Goal: Task Accomplishment & Management: Complete application form

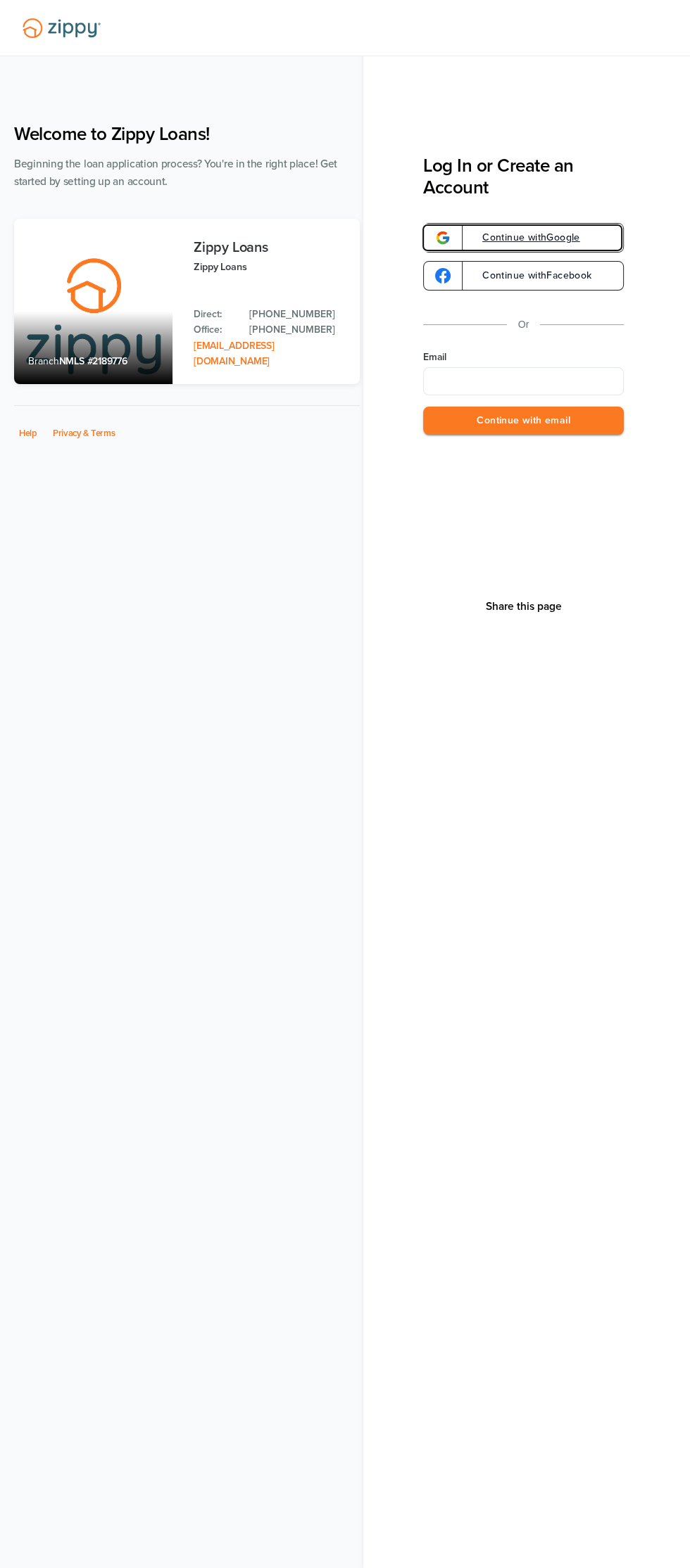
click at [594, 229] on link "Continue with Google" at bounding box center [523, 237] width 200 height 29
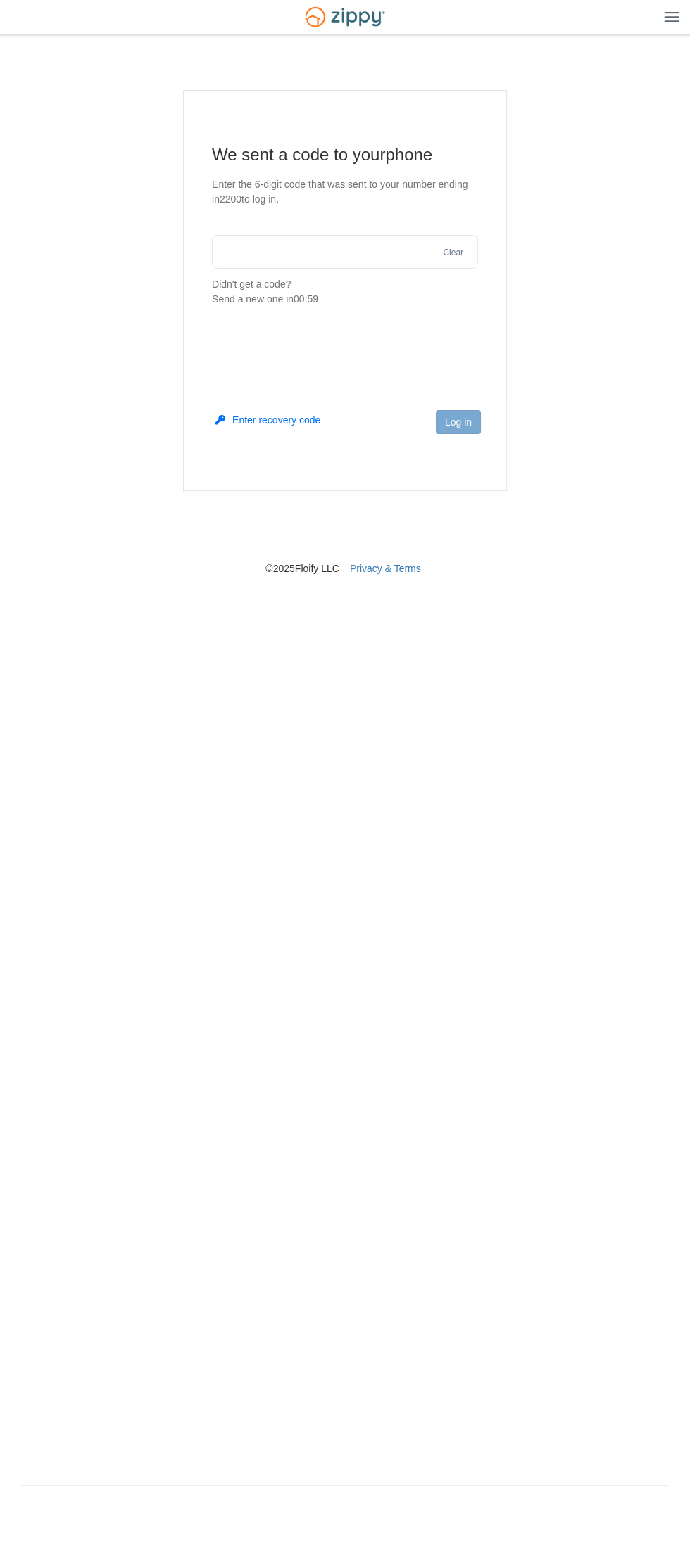
click at [329, 251] on input "text" at bounding box center [344, 251] width 266 height 33
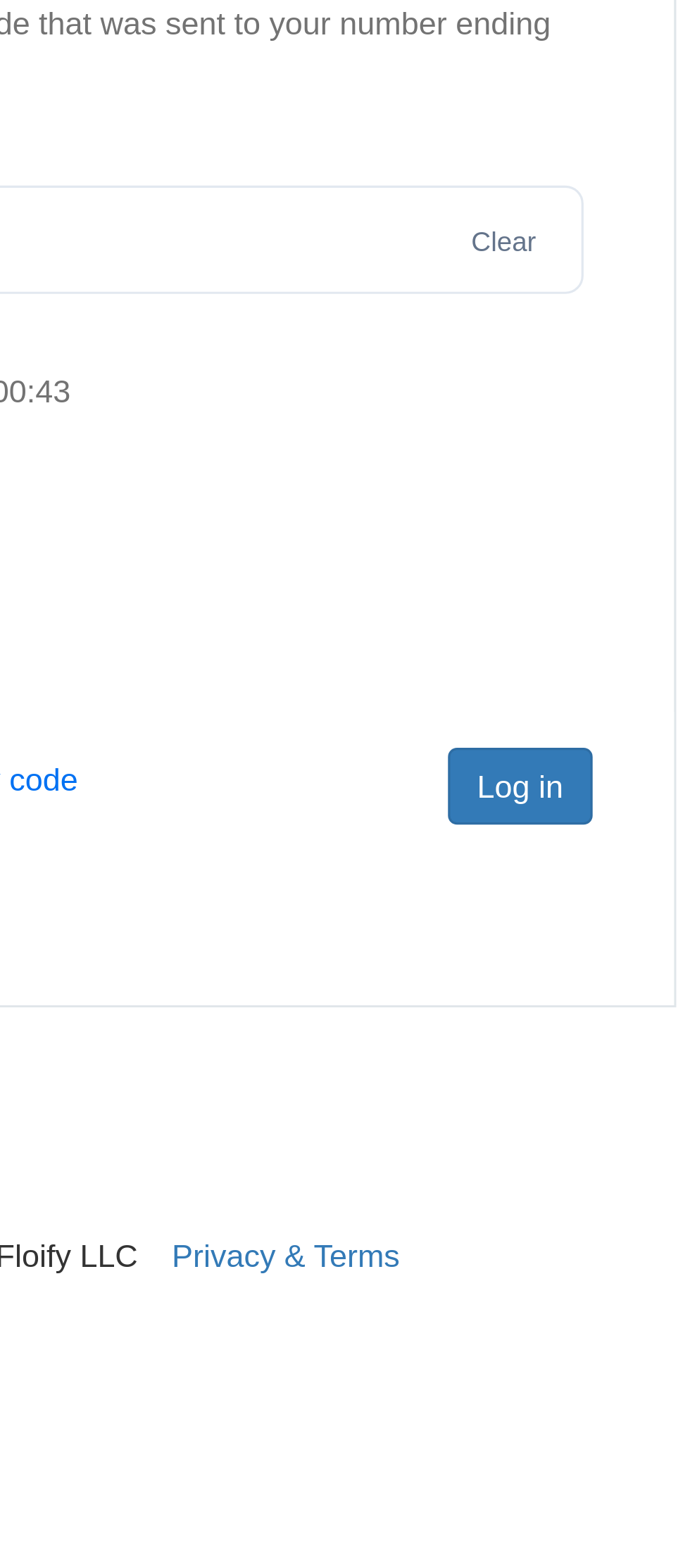
type input "******"
click at [469, 417] on button "Log in" at bounding box center [458, 422] width 45 height 24
